Goal: Task Accomplishment & Management: Manage account settings

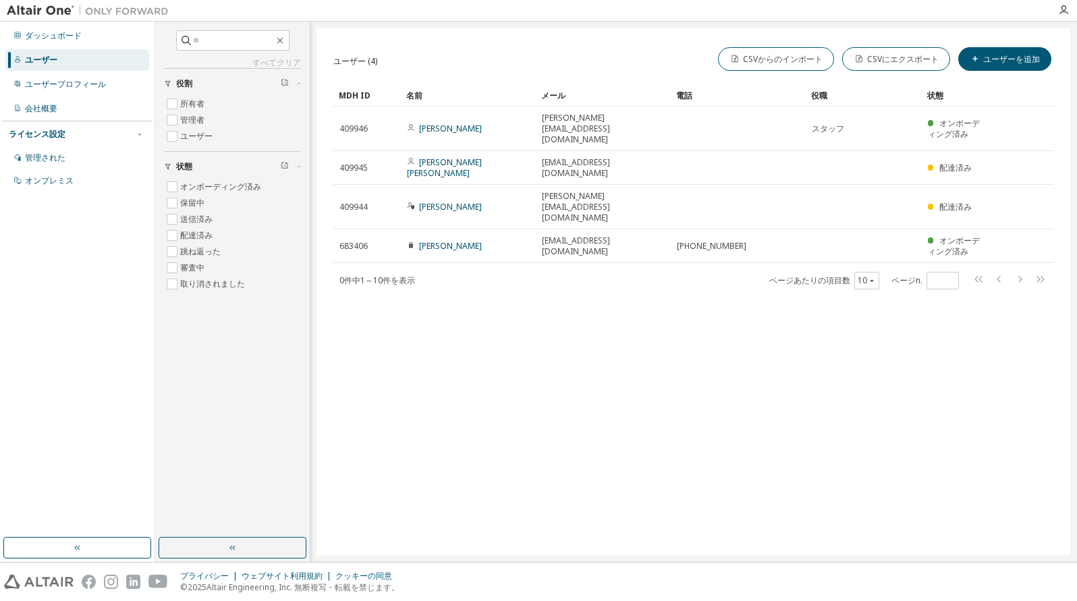
click at [568, 288] on div "ユーザー (4) CSVからのインポート CSVにエクスポート ユーザーを追加 クリア 負荷 保存 名前を付けて保存 分野 オペレーター 価値 フィルターを選…" at bounding box center [693, 291] width 753 height 527
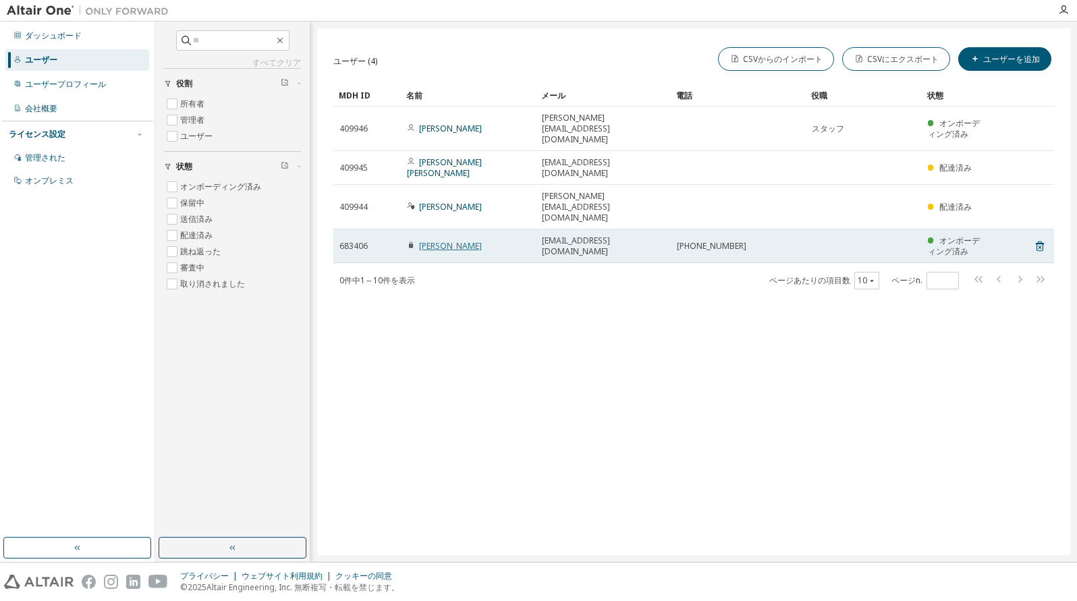
click at [445, 240] on font "小坂真司" at bounding box center [450, 245] width 63 height 11
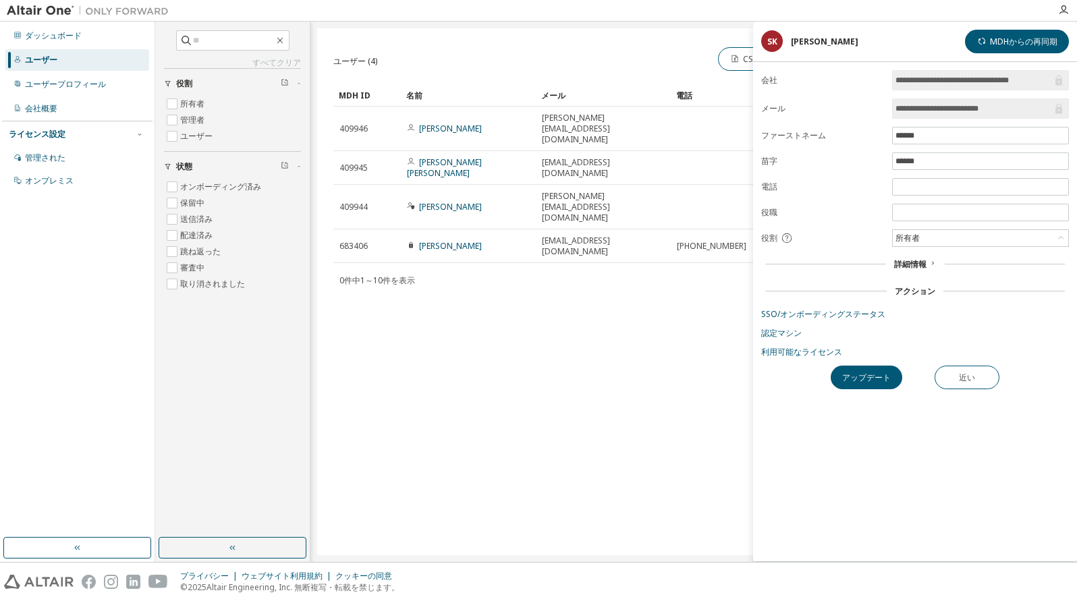
click at [537, 334] on div "ユーザー (4) CSVからのインポート CSVにエクスポート ユーザーを追加 クリア 負荷 保存 名前を付けて保存 分野 オペレーター 価値 フィルターを選…" at bounding box center [693, 291] width 753 height 527
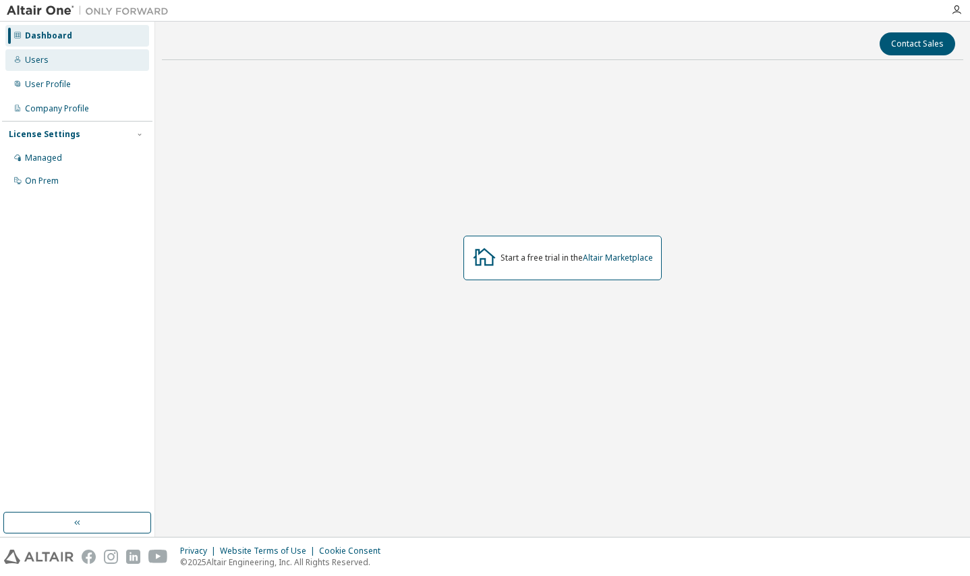
click at [42, 60] on div "Users" at bounding box center [37, 60] width 24 height 11
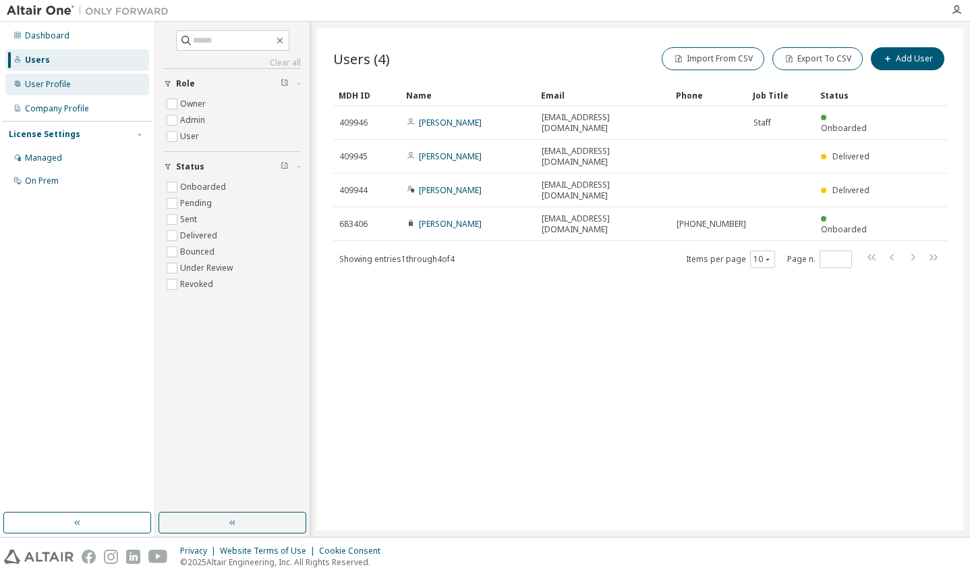
click at [46, 81] on div "User Profile" at bounding box center [48, 84] width 46 height 11
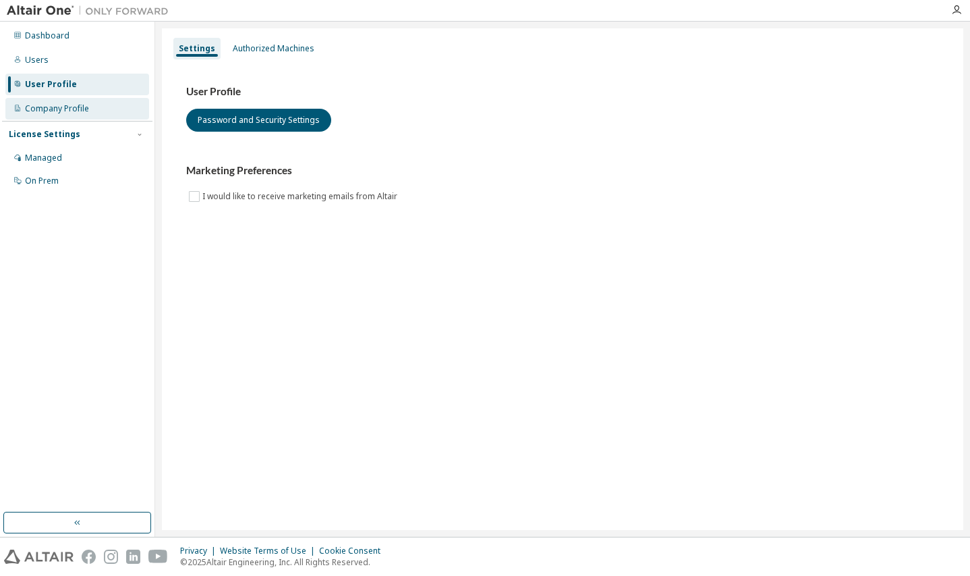
click at [45, 108] on div "Company Profile" at bounding box center [57, 108] width 64 height 11
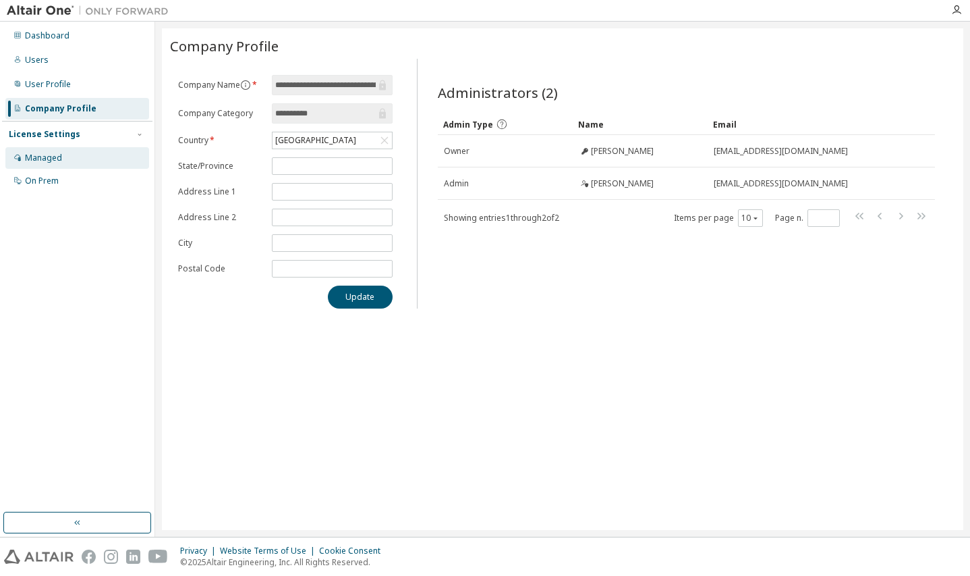
click at [43, 161] on div "Managed" at bounding box center [43, 158] width 37 height 11
